Goal: Transaction & Acquisition: Subscribe to service/newsletter

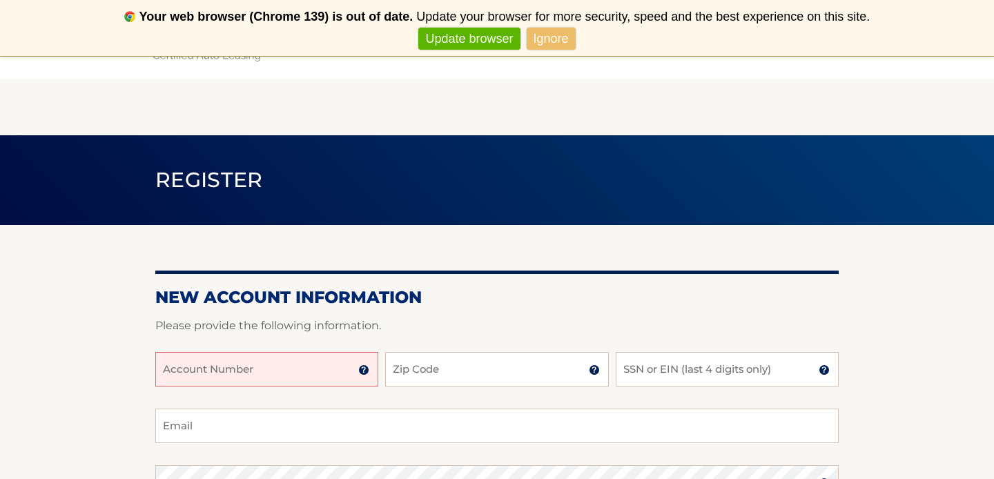
click at [322, 363] on input "Account Number" at bounding box center [266, 369] width 223 height 35
type input "44455765561"
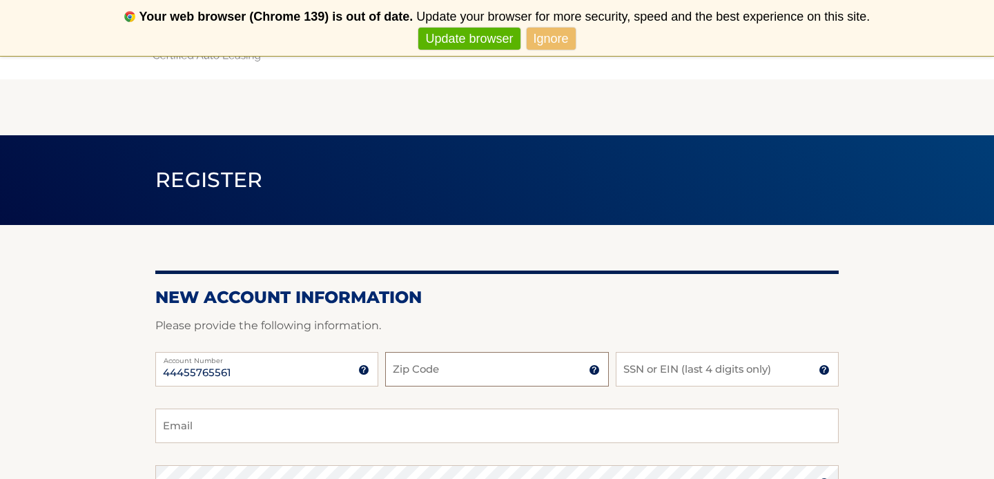
click at [473, 375] on input "Zip Code" at bounding box center [496, 369] width 223 height 35
type input "19087"
click at [677, 372] on input "SSN or EIN (last 4 digits only)" at bounding box center [727, 369] width 223 height 35
type input "8"
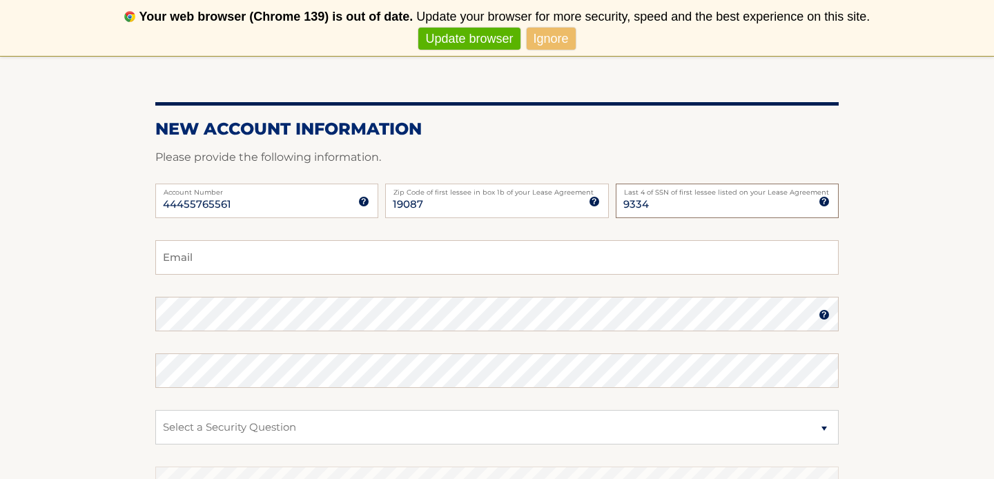
scroll to position [175, 0]
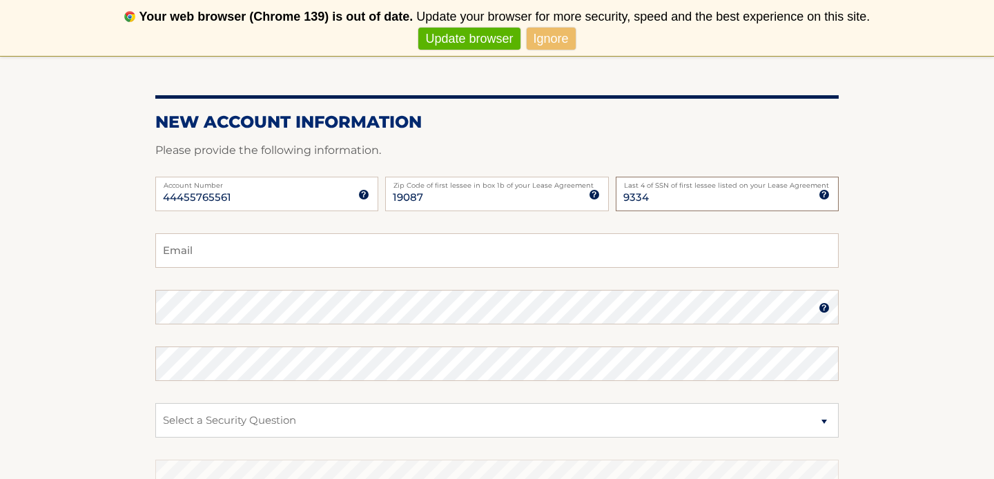
type input "9334"
click at [472, 252] on input "Email" at bounding box center [497, 250] width 684 height 35
type input "magi.velanati@gmail.com"
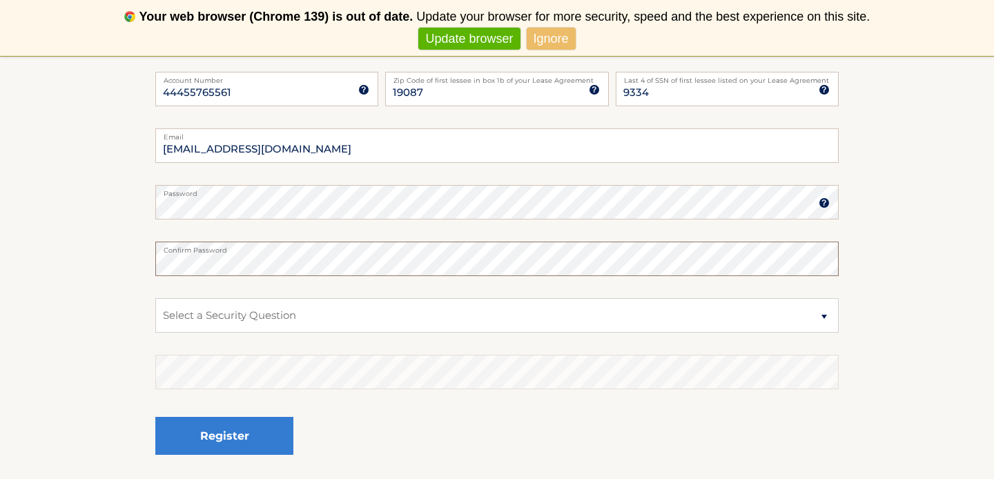
scroll to position [282, 0]
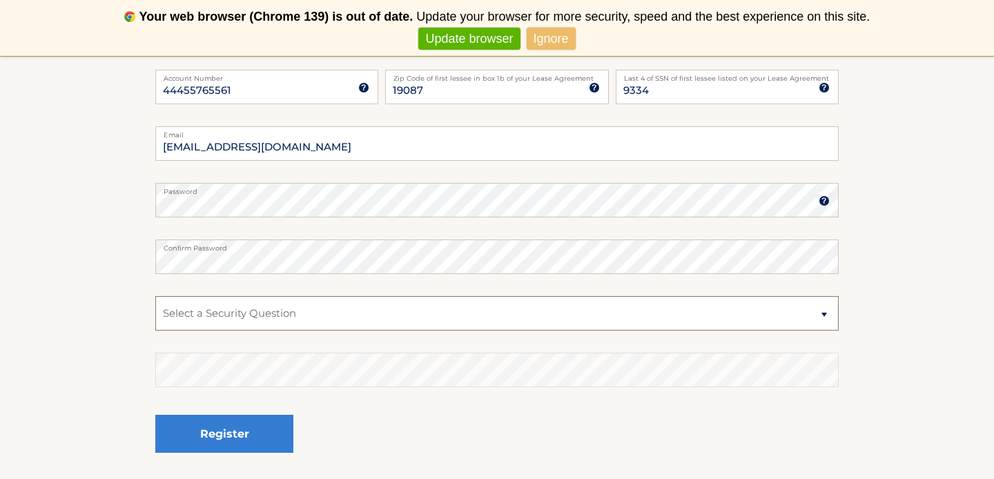
click at [218, 311] on select "Select a Security Question What was the name of your elementary school? What is…" at bounding box center [497, 313] width 684 height 35
select select "4"
click at [155, 296] on select "Select a Security Question What was the name of your elementary school? What is…" at bounding box center [497, 313] width 684 height 35
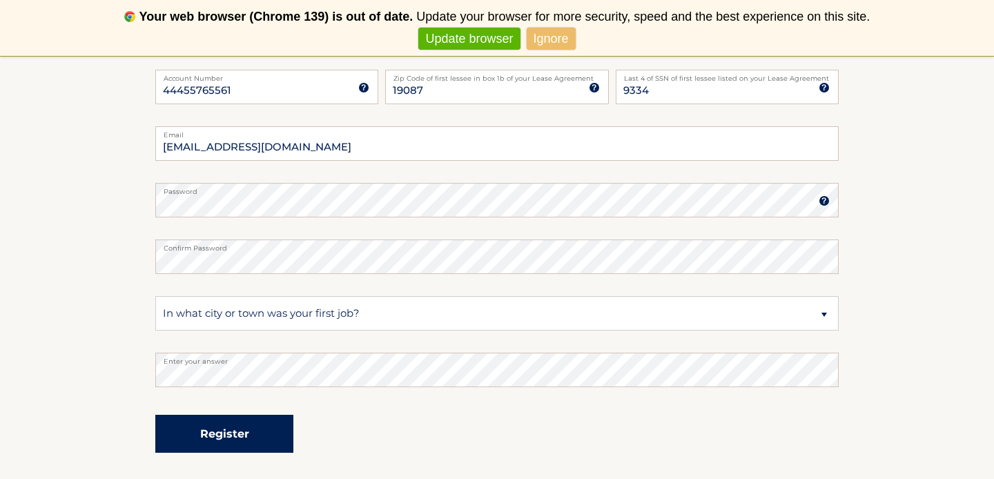
click at [242, 438] on button "Register" at bounding box center [224, 434] width 138 height 38
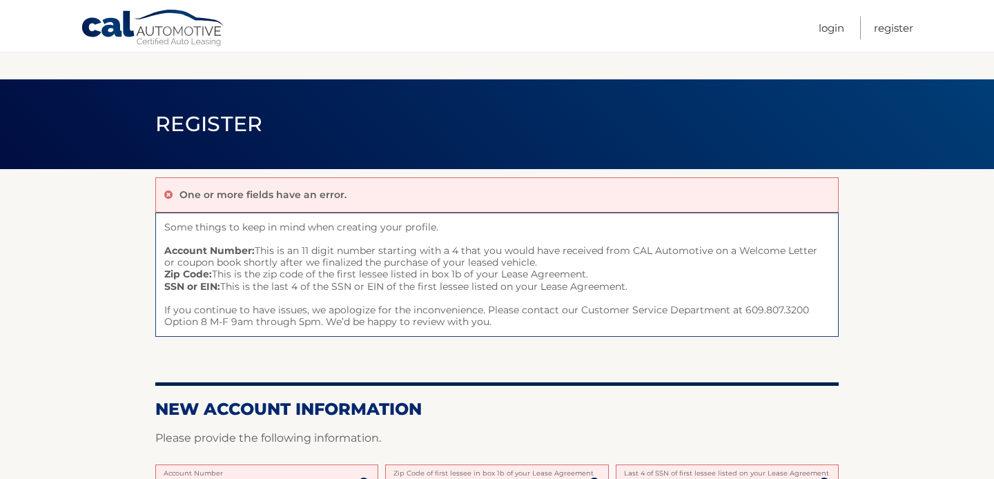
scroll to position [394, 0]
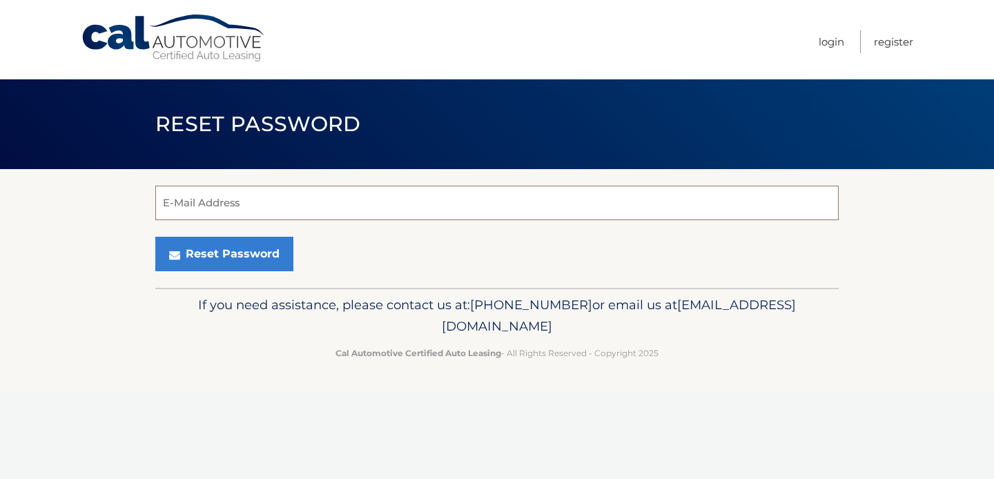
click at [346, 203] on input "E-Mail Address" at bounding box center [497, 203] width 684 height 35
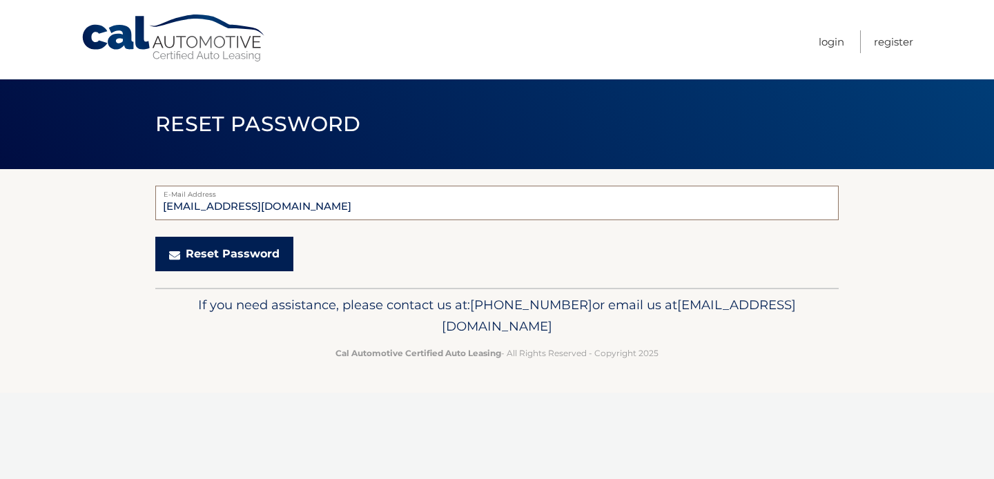
type input "magi.velanati@gmail.com"
click at [220, 258] on button "Reset Password" at bounding box center [224, 254] width 138 height 35
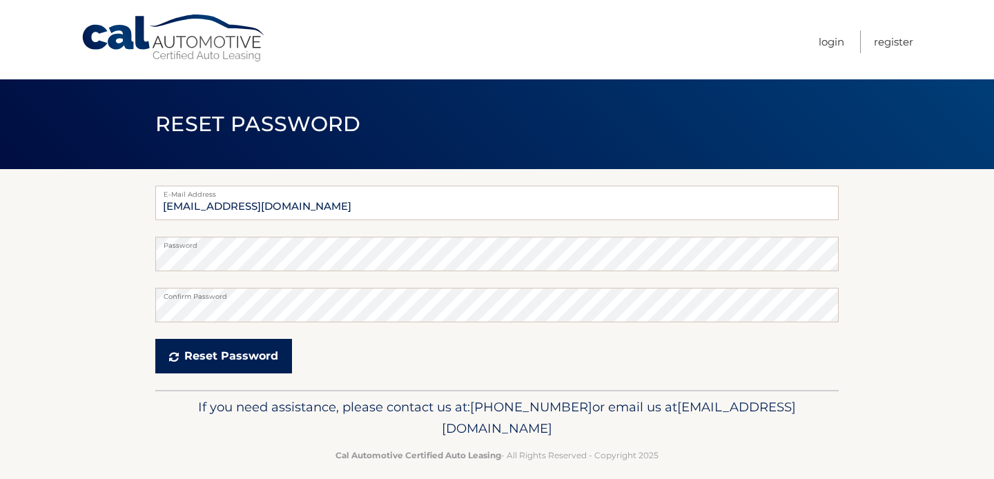
click at [216, 360] on button "Reset Password" at bounding box center [223, 356] width 137 height 35
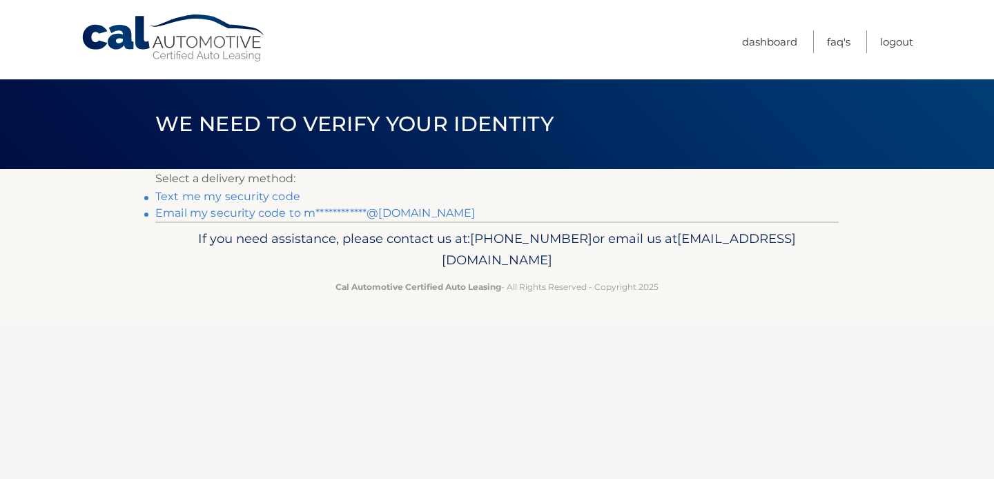
click at [276, 209] on link "**********" at bounding box center [315, 212] width 320 height 13
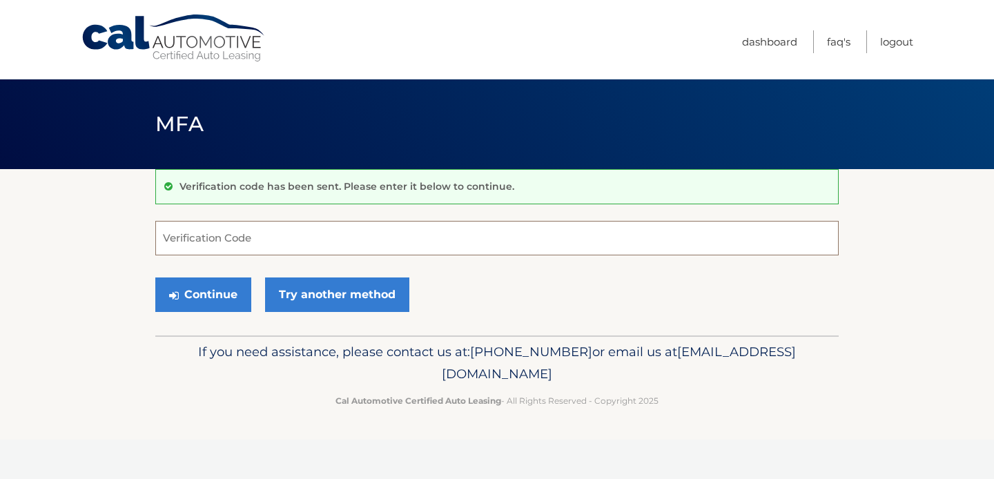
click at [276, 231] on input "Verification Code" at bounding box center [497, 238] width 684 height 35
paste input "054304"
type input "054304"
click at [198, 295] on button "Continue" at bounding box center [203, 295] width 96 height 35
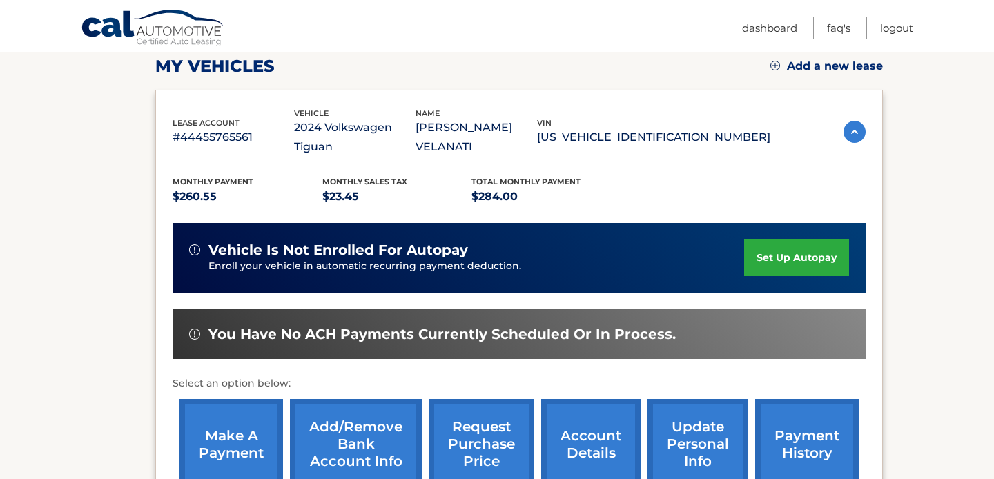
scroll to position [197, 0]
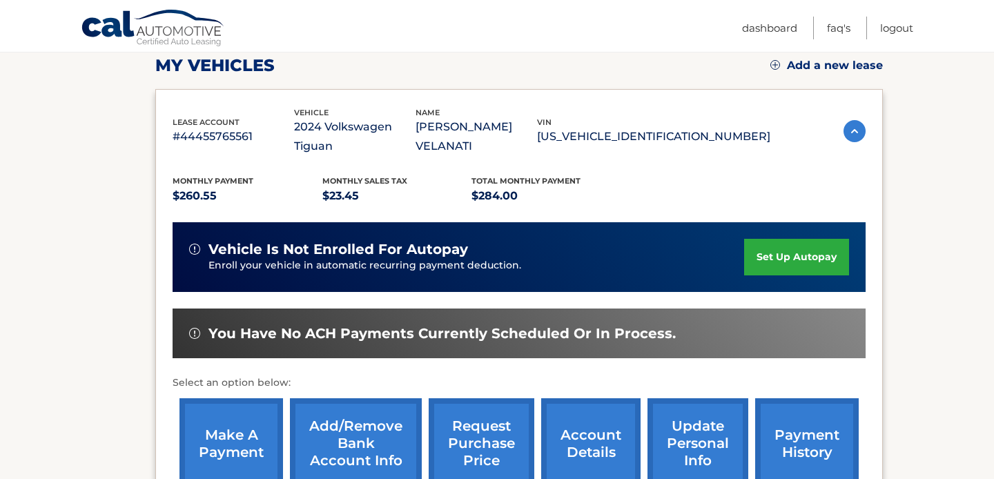
click at [774, 242] on link "set up autopay" at bounding box center [796, 257] width 105 height 37
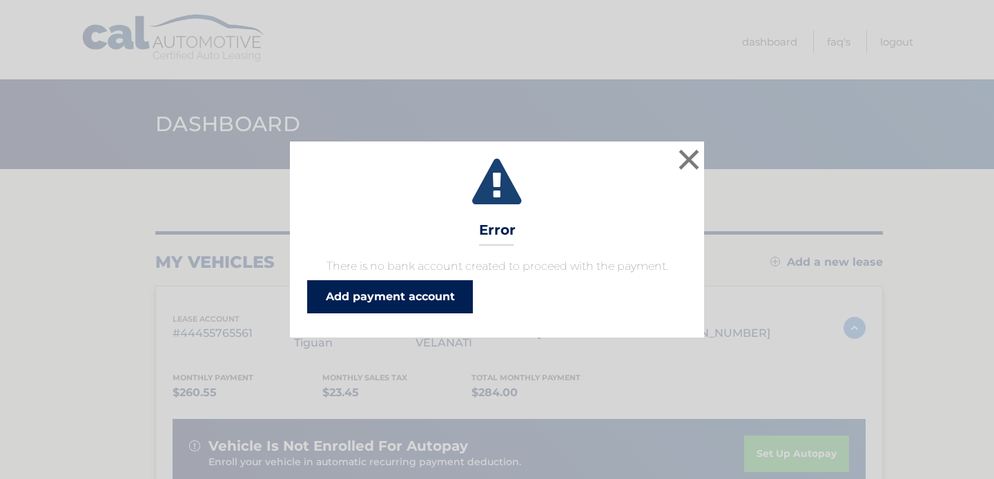
click at [410, 292] on link "Add payment account" at bounding box center [390, 296] width 166 height 33
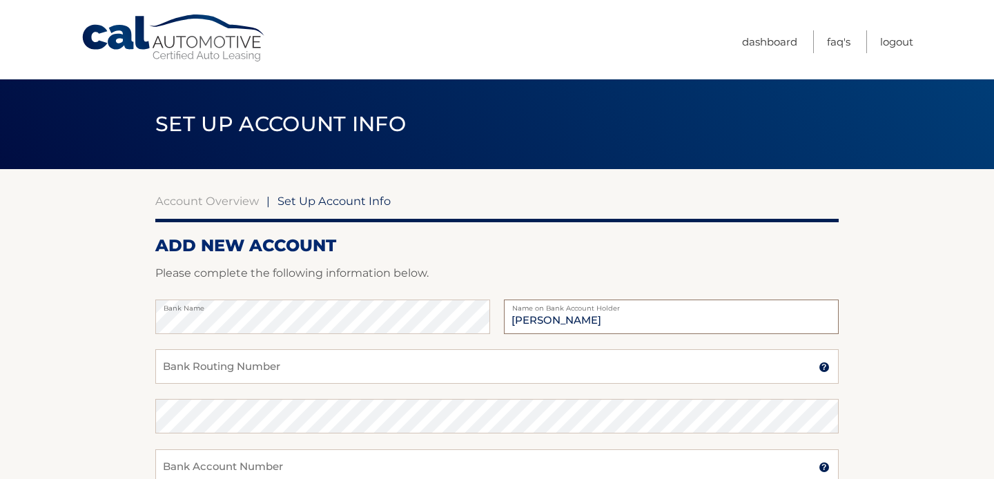
type input "[PERSON_NAME]"
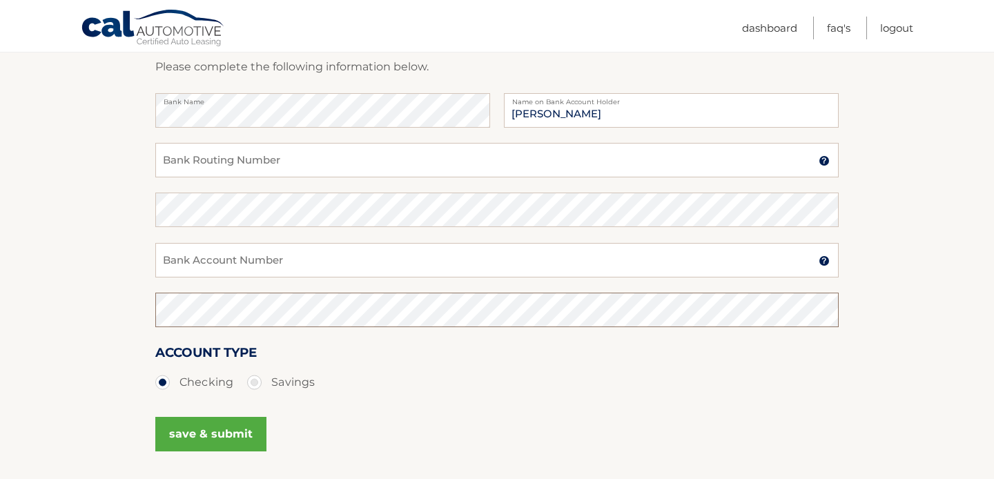
scroll to position [204, 0]
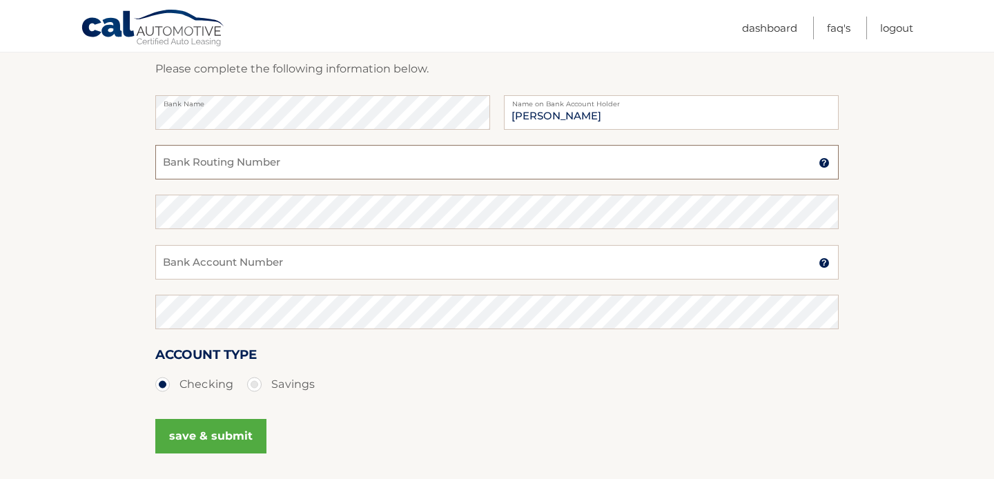
click at [234, 165] on input "Bank Routing Number" at bounding box center [497, 162] width 684 height 35
type input "021200339"
click at [243, 267] on input "Bank Account Number" at bounding box center [497, 262] width 684 height 35
click at [672, 123] on input "[PERSON_NAME]" at bounding box center [671, 112] width 335 height 35
type input "S"
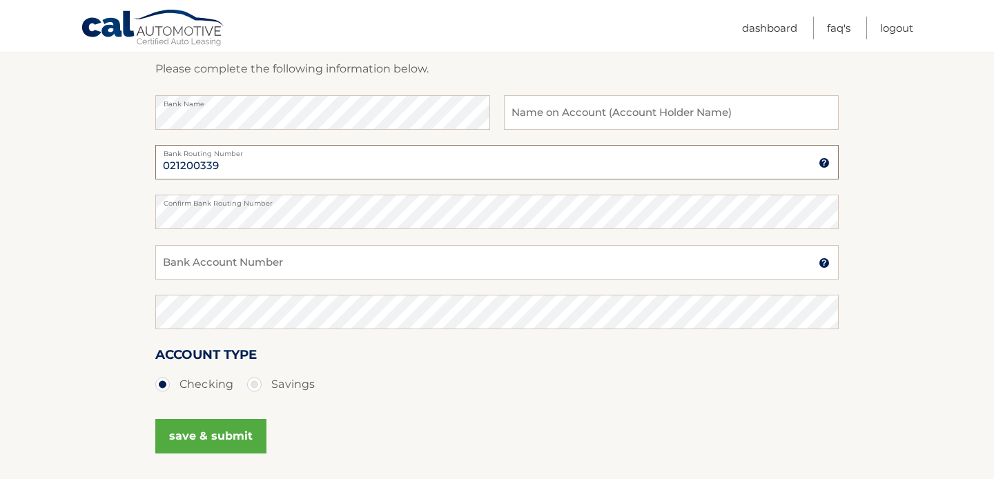
click at [229, 172] on input "021200339" at bounding box center [497, 162] width 684 height 35
type input "0"
click at [264, 169] on input "Bank Routing Number" at bounding box center [497, 162] width 684 height 35
type input "011900254"
click at [271, 257] on input "Bank Account Number" at bounding box center [497, 262] width 684 height 35
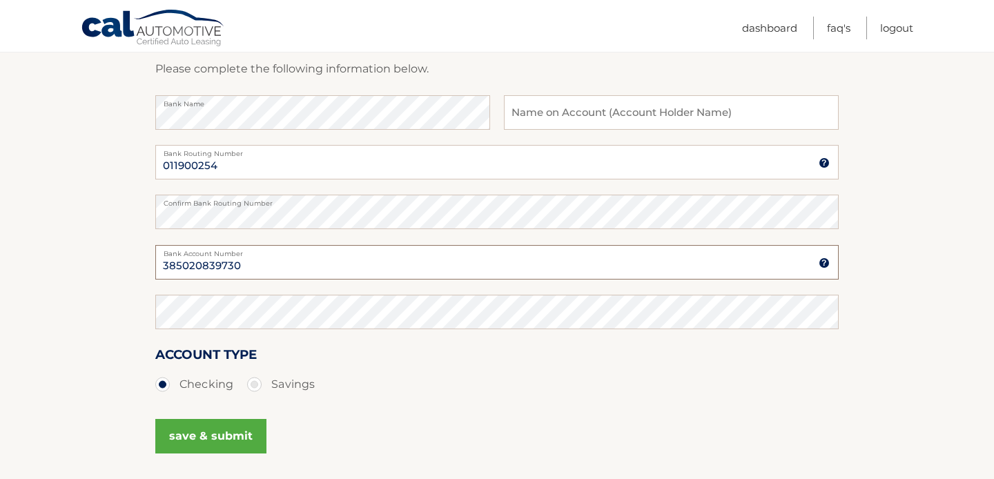
type input "385020839730"
click at [254, 429] on button "save & submit" at bounding box center [210, 436] width 111 height 35
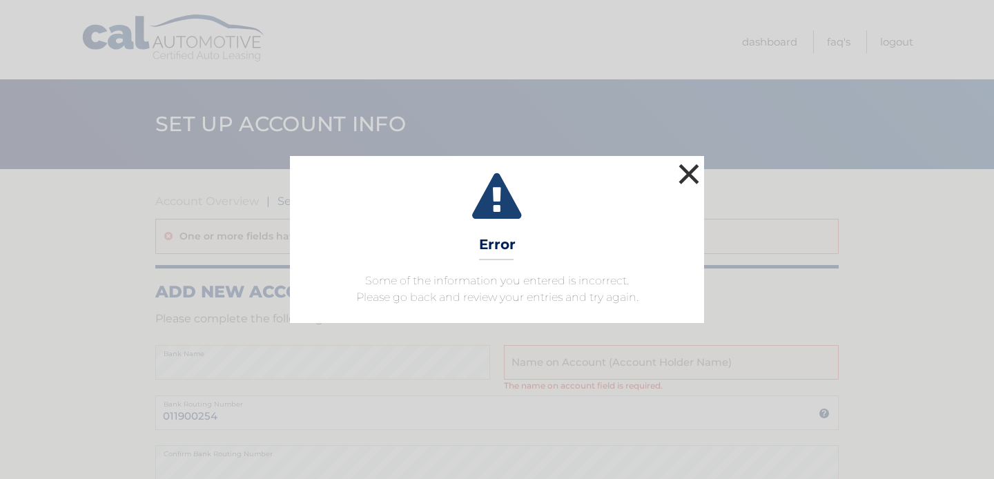
click at [691, 184] on button "×" at bounding box center [689, 174] width 28 height 28
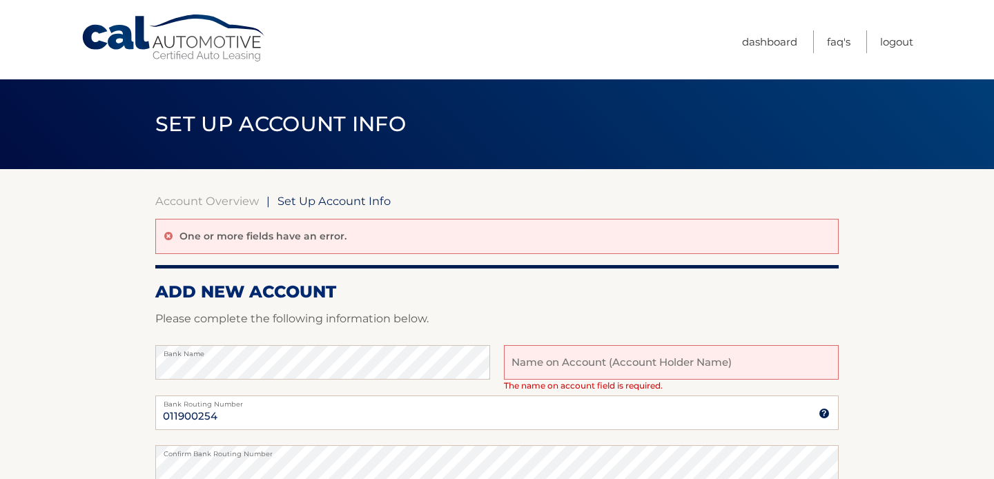
click at [553, 361] on input "text" at bounding box center [671, 362] width 335 height 35
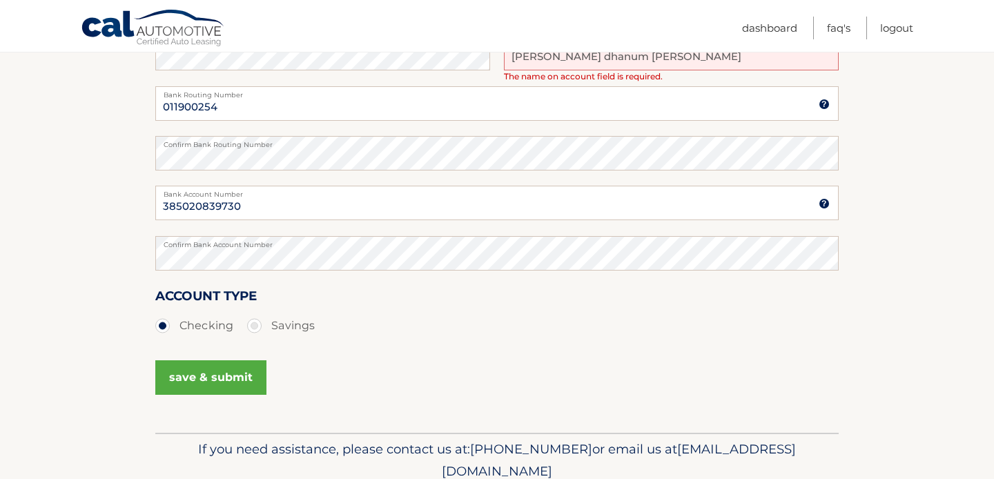
scroll to position [311, 0]
type input "venkata dhanum Bodala"
click at [220, 391] on button "save & submit" at bounding box center [210, 376] width 111 height 35
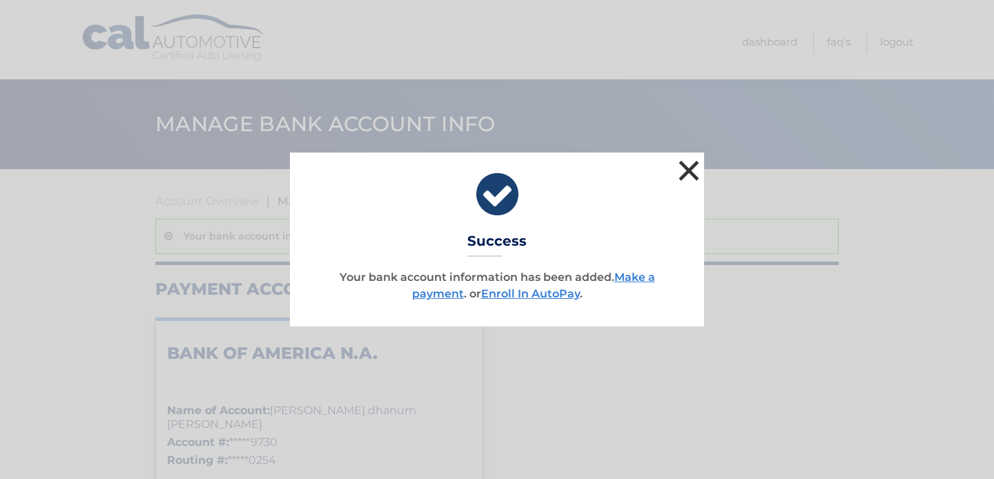
click at [682, 169] on button "×" at bounding box center [689, 171] width 28 height 28
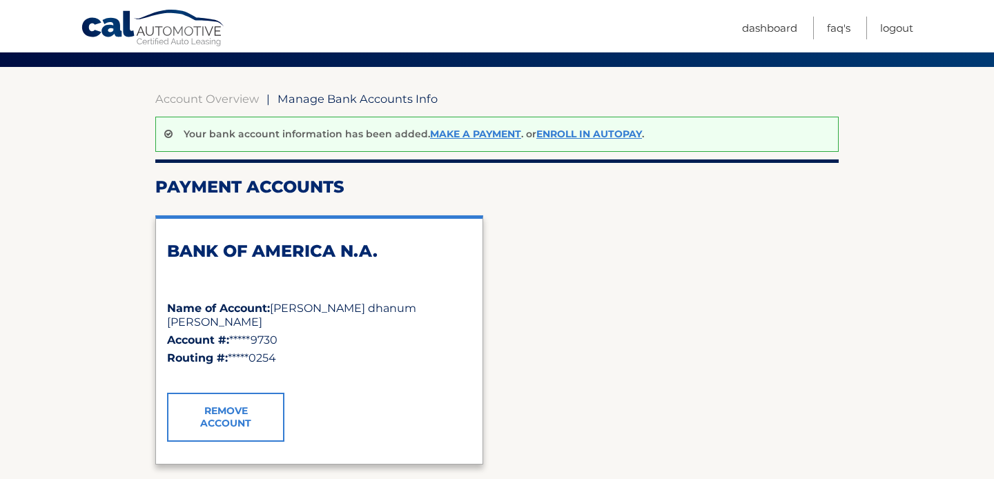
scroll to position [108, 0]
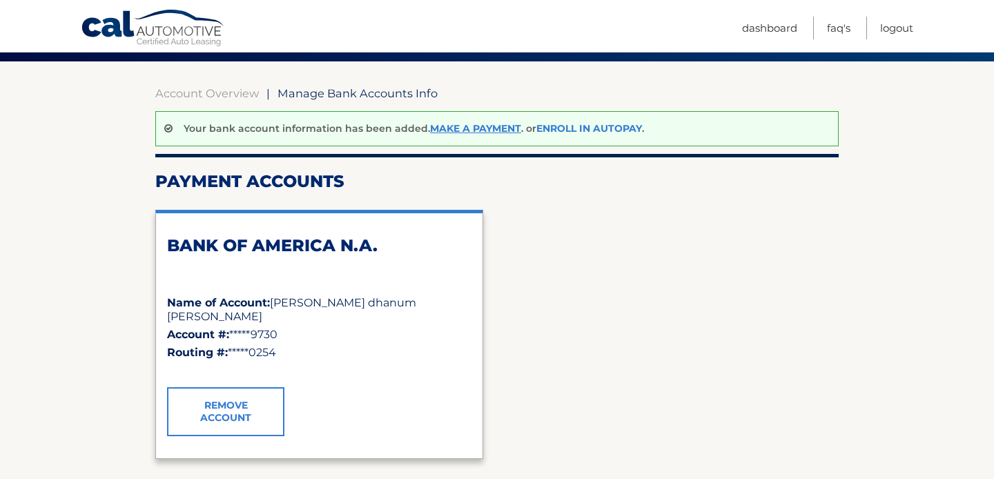
click at [611, 124] on link "Enroll In AutoPay" at bounding box center [590, 128] width 106 height 12
click at [253, 95] on link "Account Overview" at bounding box center [207, 93] width 104 height 14
click at [439, 132] on link "Make a payment" at bounding box center [475, 128] width 91 height 12
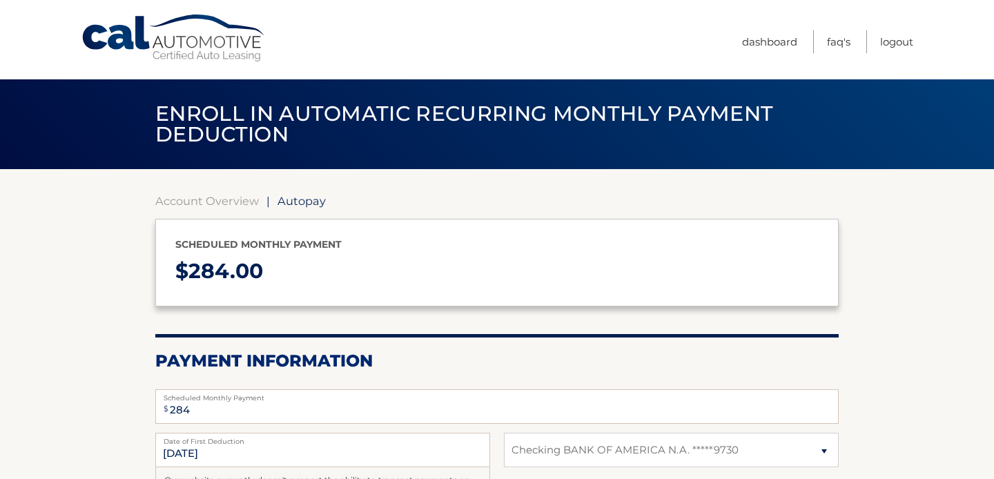
select select "ODBjZmMxZDUtYzQ1NC00YjE3LTljZjQtYWI3M2Y3ODdmMDA3"
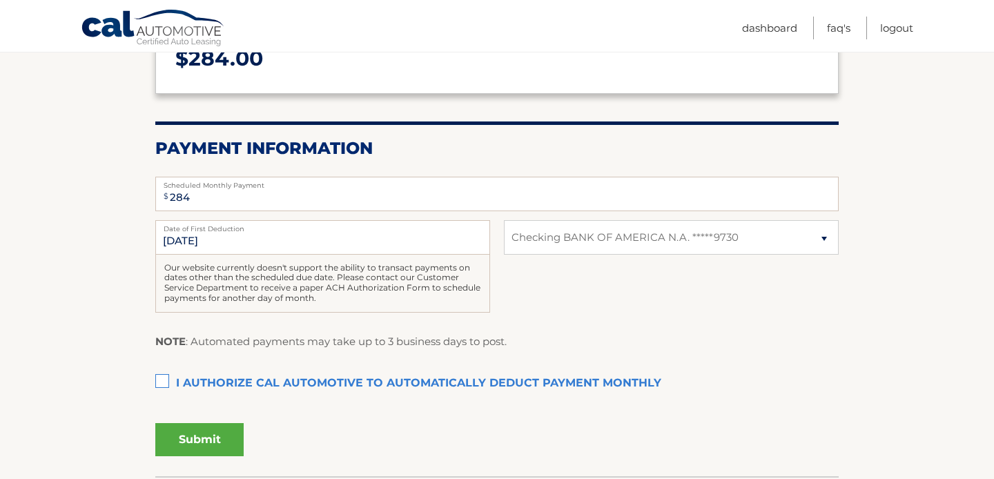
scroll to position [214, 0]
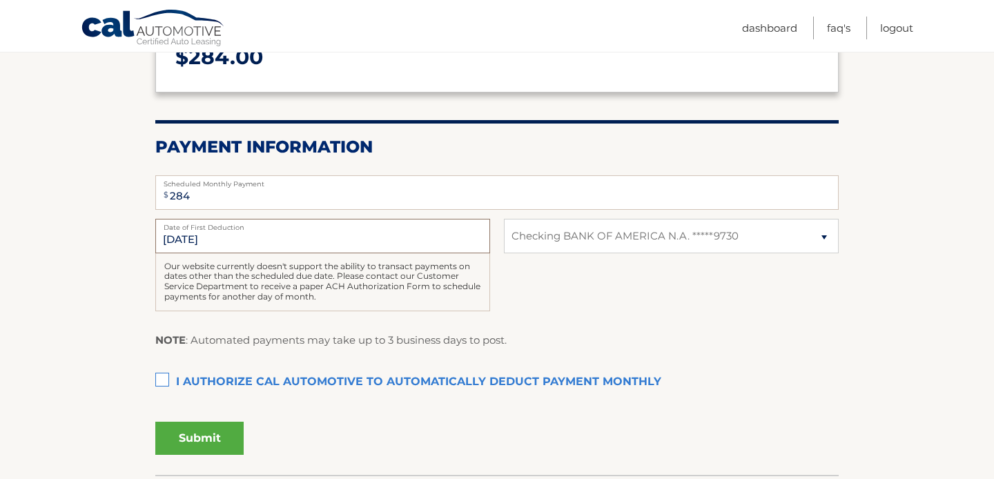
click at [363, 238] on input "10/27/2025" at bounding box center [322, 236] width 335 height 35
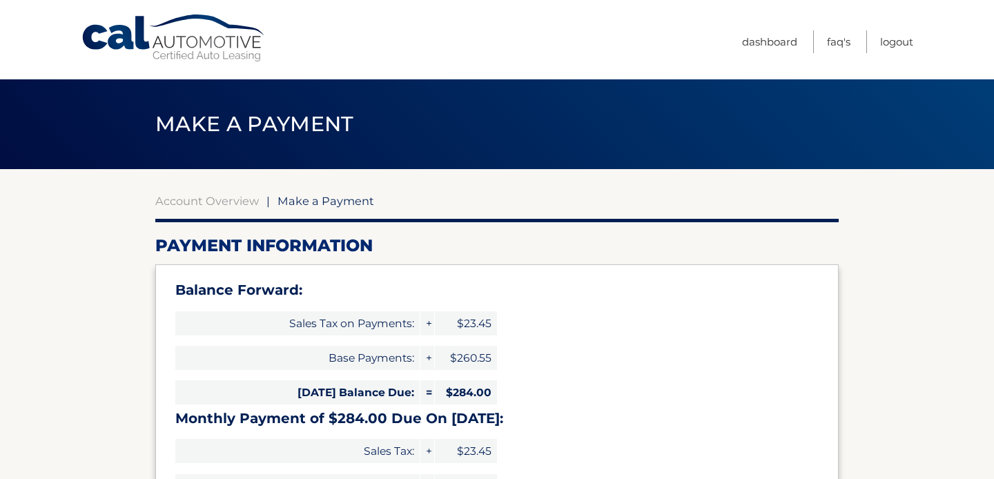
select select "ODBjZmMxZDUtYzQ1NC00YjE3LTljZjQtYWI3M2Y3ODdmMDA3"
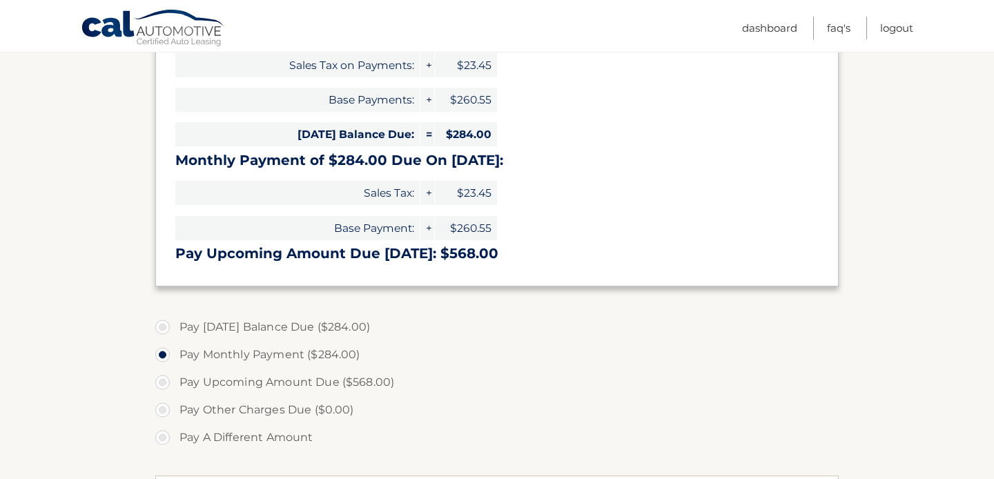
scroll to position [259, 0]
click at [164, 324] on label "Pay [DATE] Balance Due ($284.00)" at bounding box center [497, 327] width 684 height 28
click at [164, 324] on input "Pay Today's Balance Due ($284.00)" at bounding box center [168, 324] width 14 height 22
radio input "true"
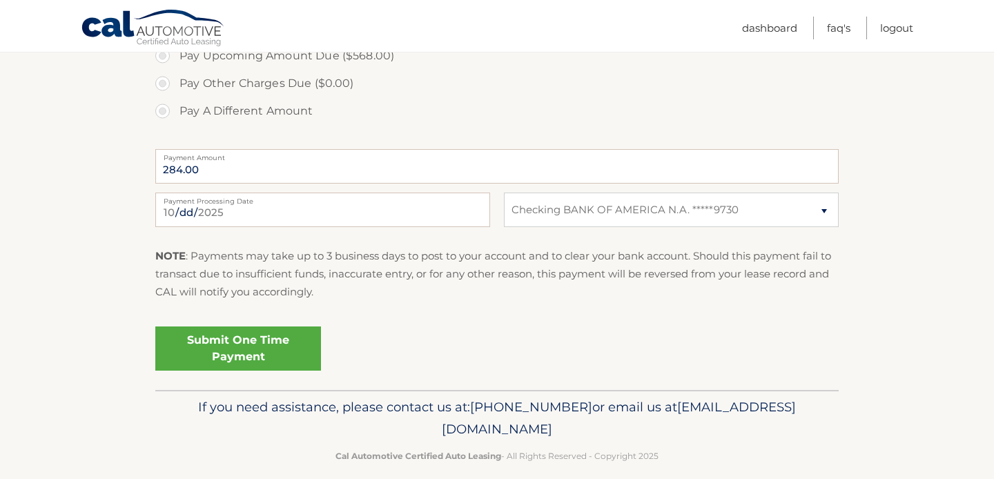
scroll to position [601, 0]
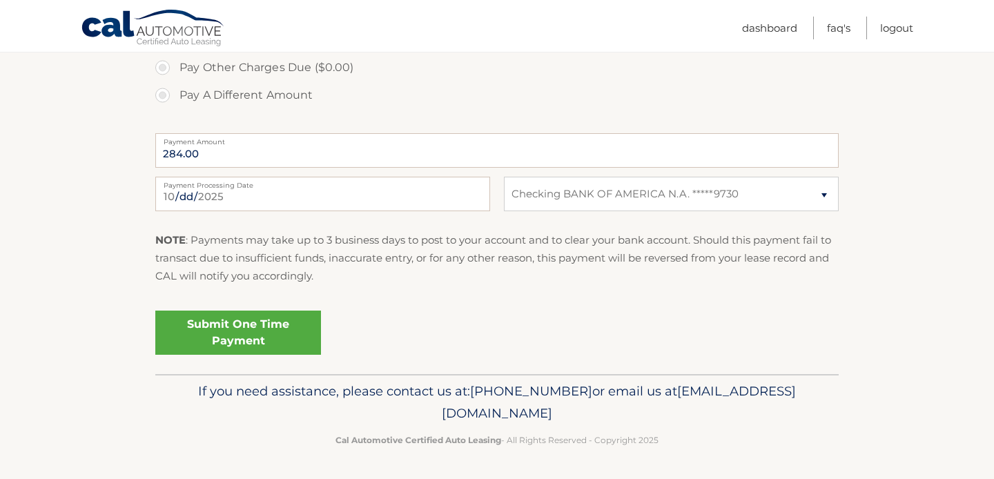
click at [238, 331] on link "Submit One Time Payment" at bounding box center [238, 333] width 166 height 44
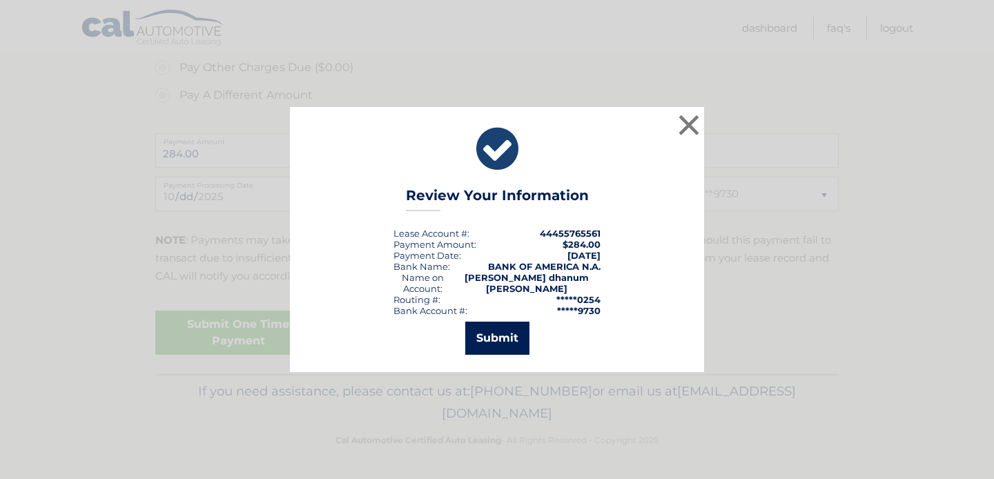
click at [497, 333] on button "Submit" at bounding box center [497, 338] width 64 height 33
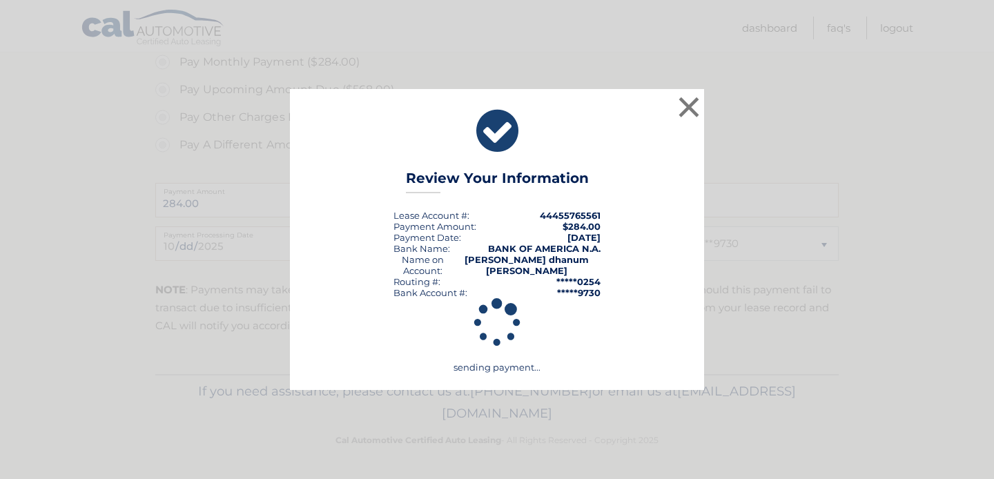
scroll to position [551, 0]
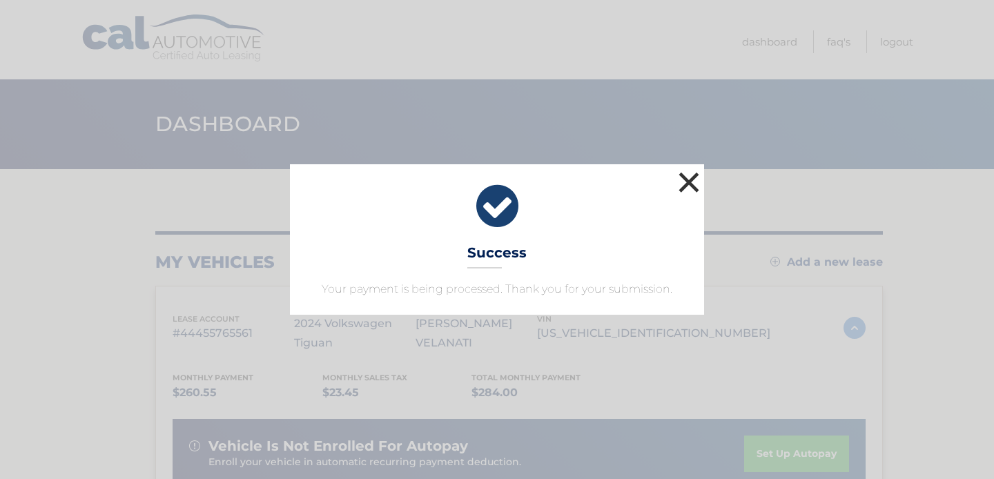
click at [689, 182] on button "×" at bounding box center [689, 183] width 28 height 28
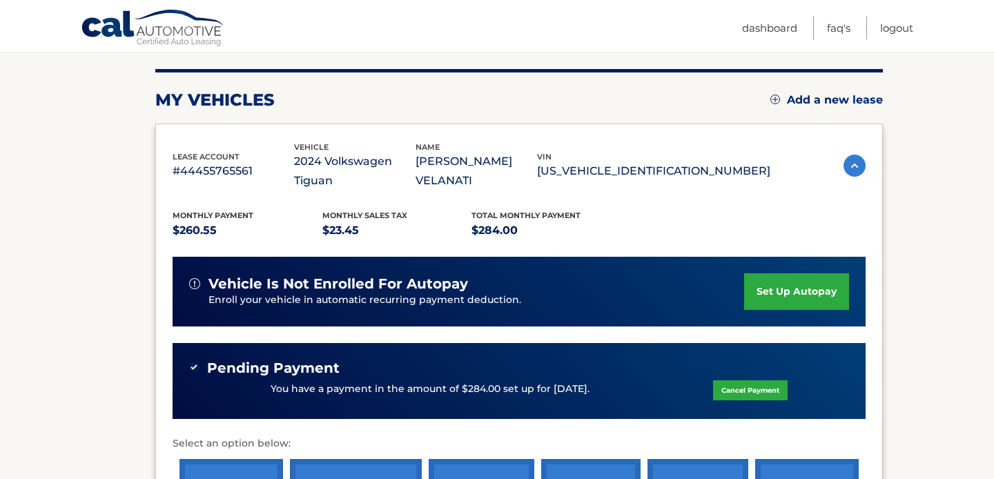
scroll to position [175, 0]
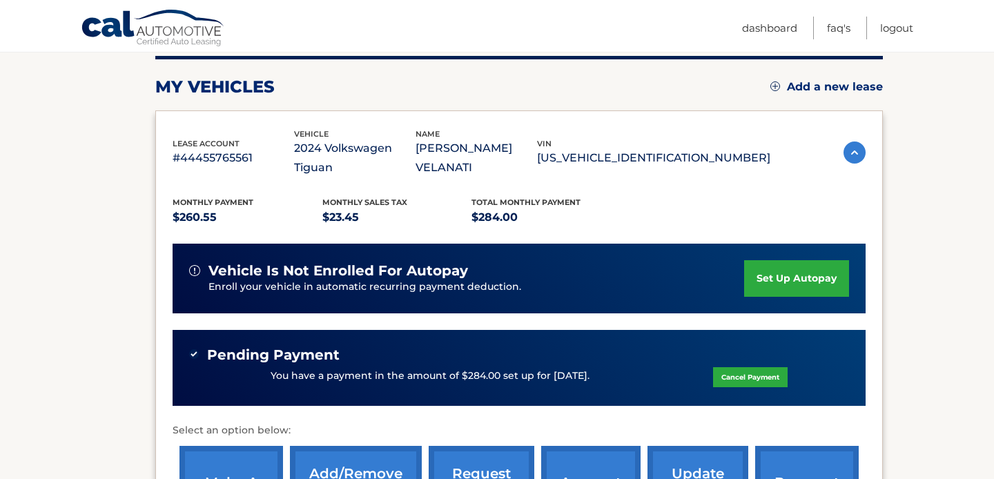
click at [779, 260] on link "set up autopay" at bounding box center [796, 278] width 105 height 37
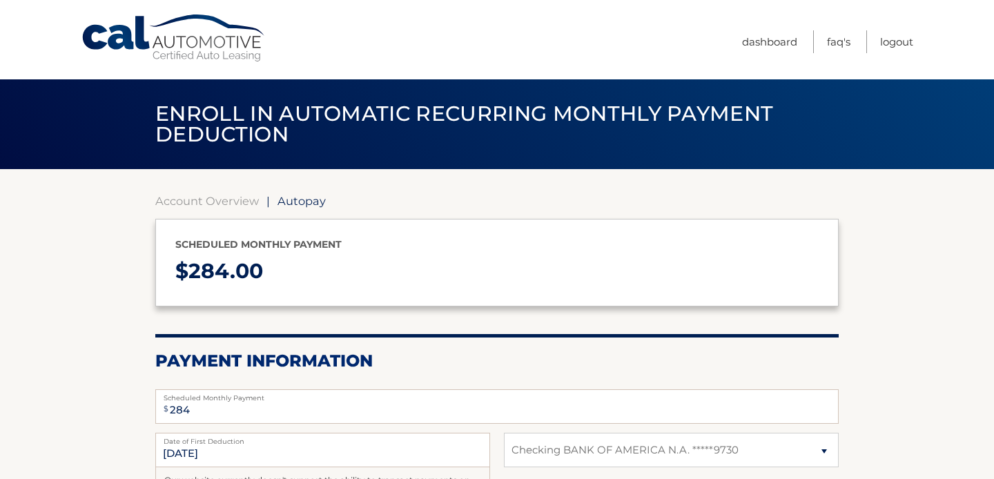
select select "ODBjZmMxZDUtYzQ1NC00YjE3LTljZjQtYWI3M2Y3ODdmMDA3"
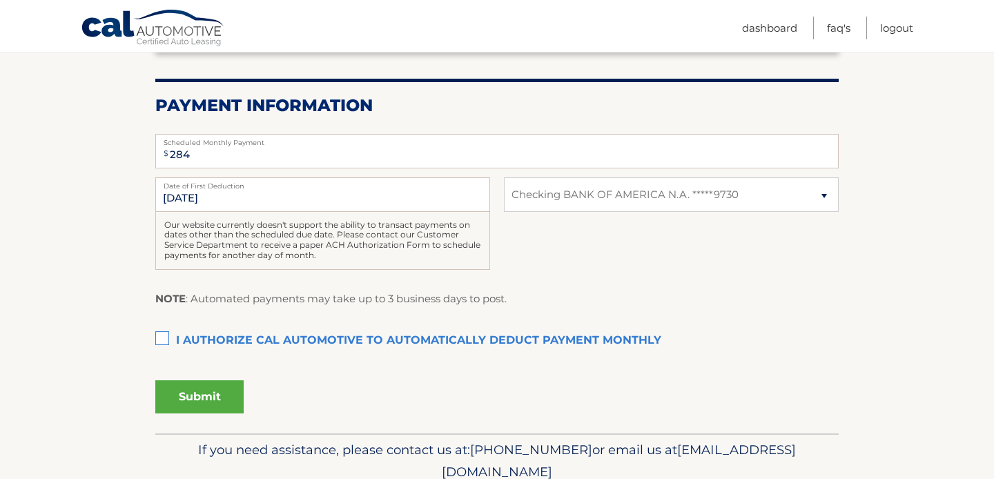
scroll to position [258, 0]
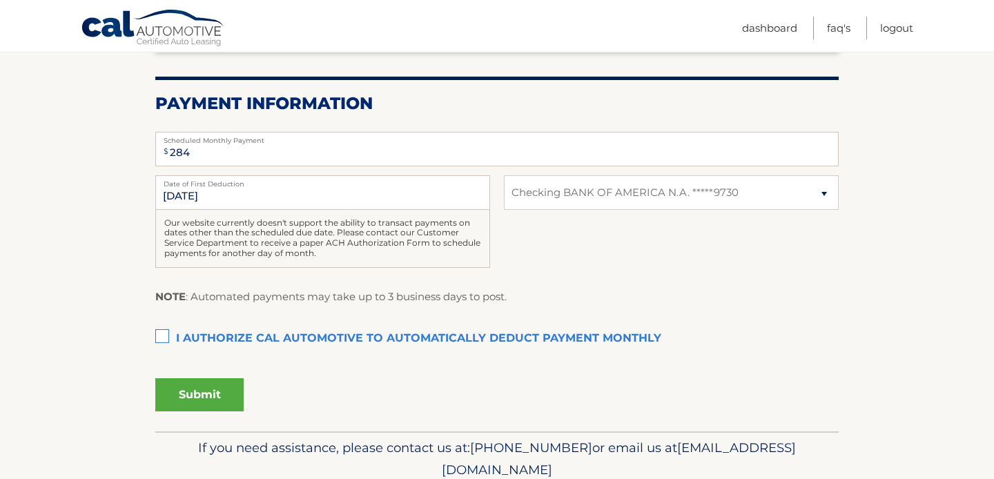
click at [164, 331] on label "I authorize cal automotive to automatically deduct payment monthly This checkbo…" at bounding box center [497, 339] width 684 height 28
click at [0, 0] on input "I authorize cal automotive to automatically deduct payment monthly This checkbo…" at bounding box center [0, 0] width 0 height 0
click at [222, 401] on button "Submit" at bounding box center [199, 394] width 88 height 33
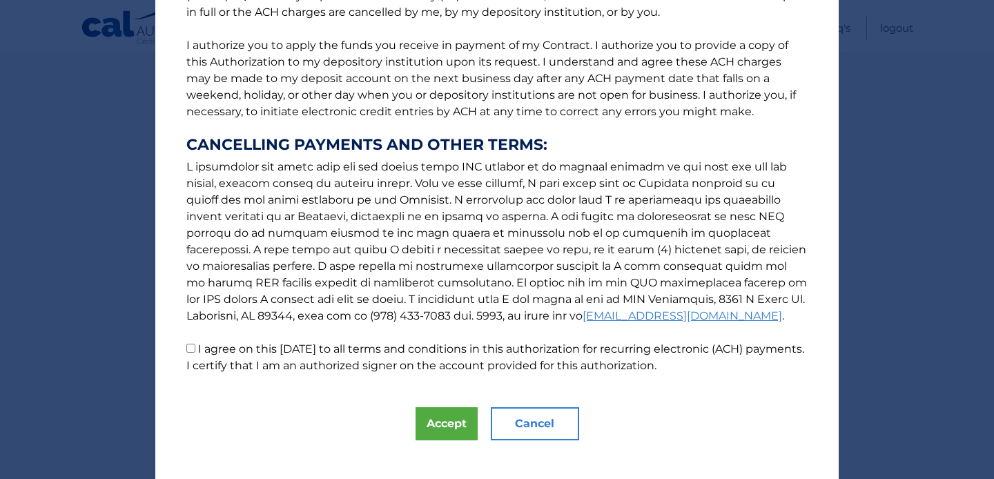
scroll to position [173, 0]
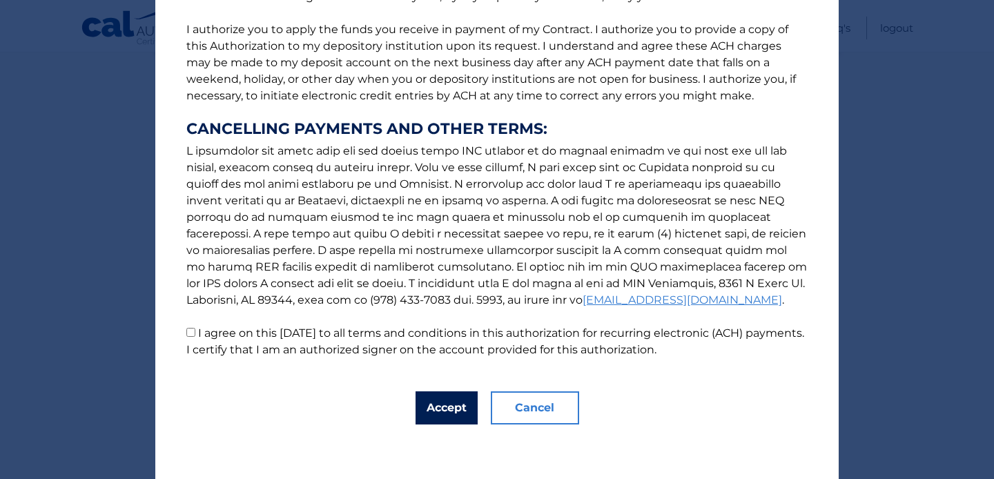
click at [460, 418] on button "Accept" at bounding box center [447, 408] width 62 height 33
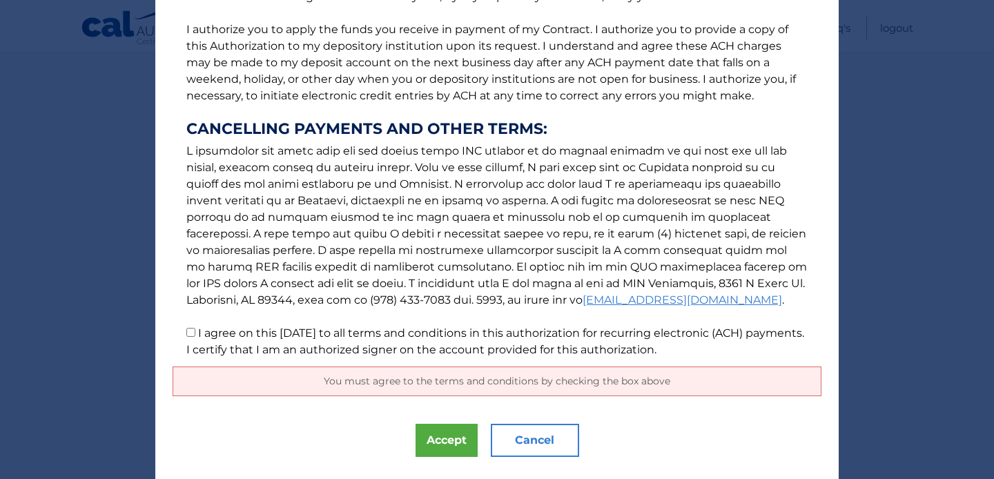
click at [195, 334] on input "I agree on this [DATE] to all terms and conditions in this authorization for re…" at bounding box center [190, 332] width 9 height 9
checkbox input "true"
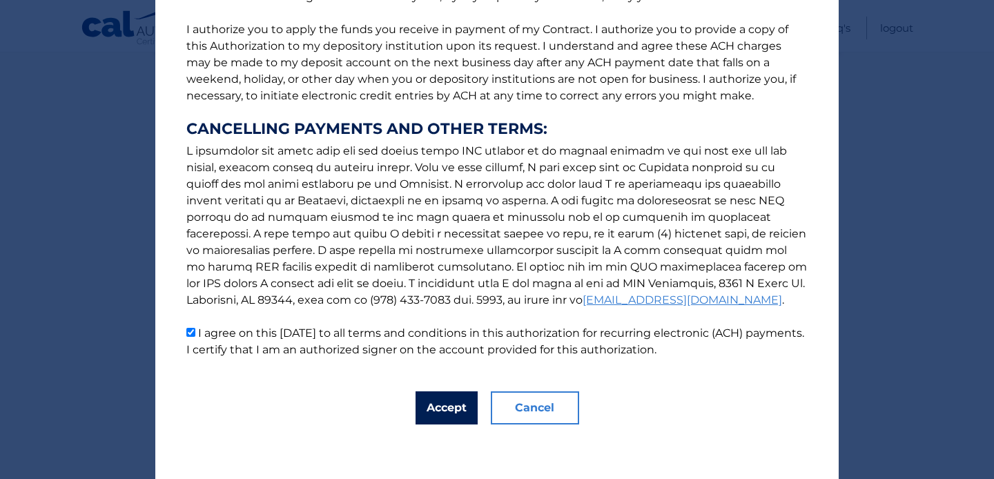
click at [437, 412] on button "Accept" at bounding box center [447, 408] width 62 height 33
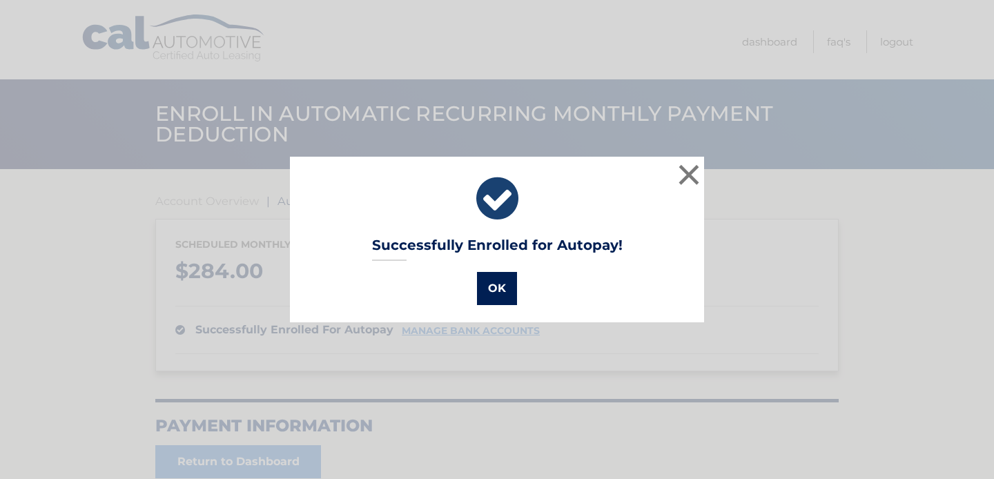
click at [508, 288] on button "OK" at bounding box center [497, 288] width 40 height 33
